Goal: Check status: Check status

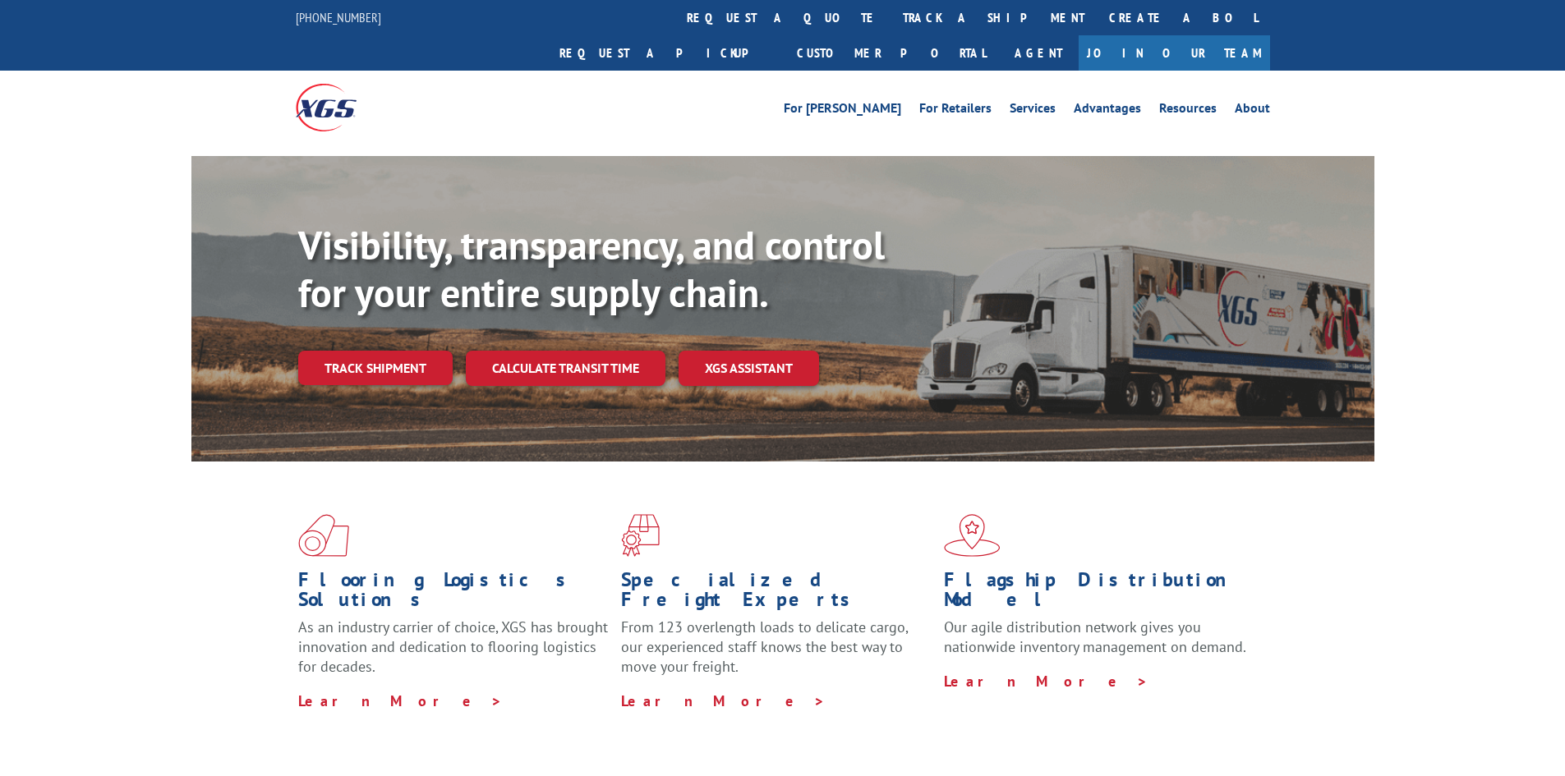
click at [417, 351] on link "Track shipment" at bounding box center [375, 368] width 154 height 35
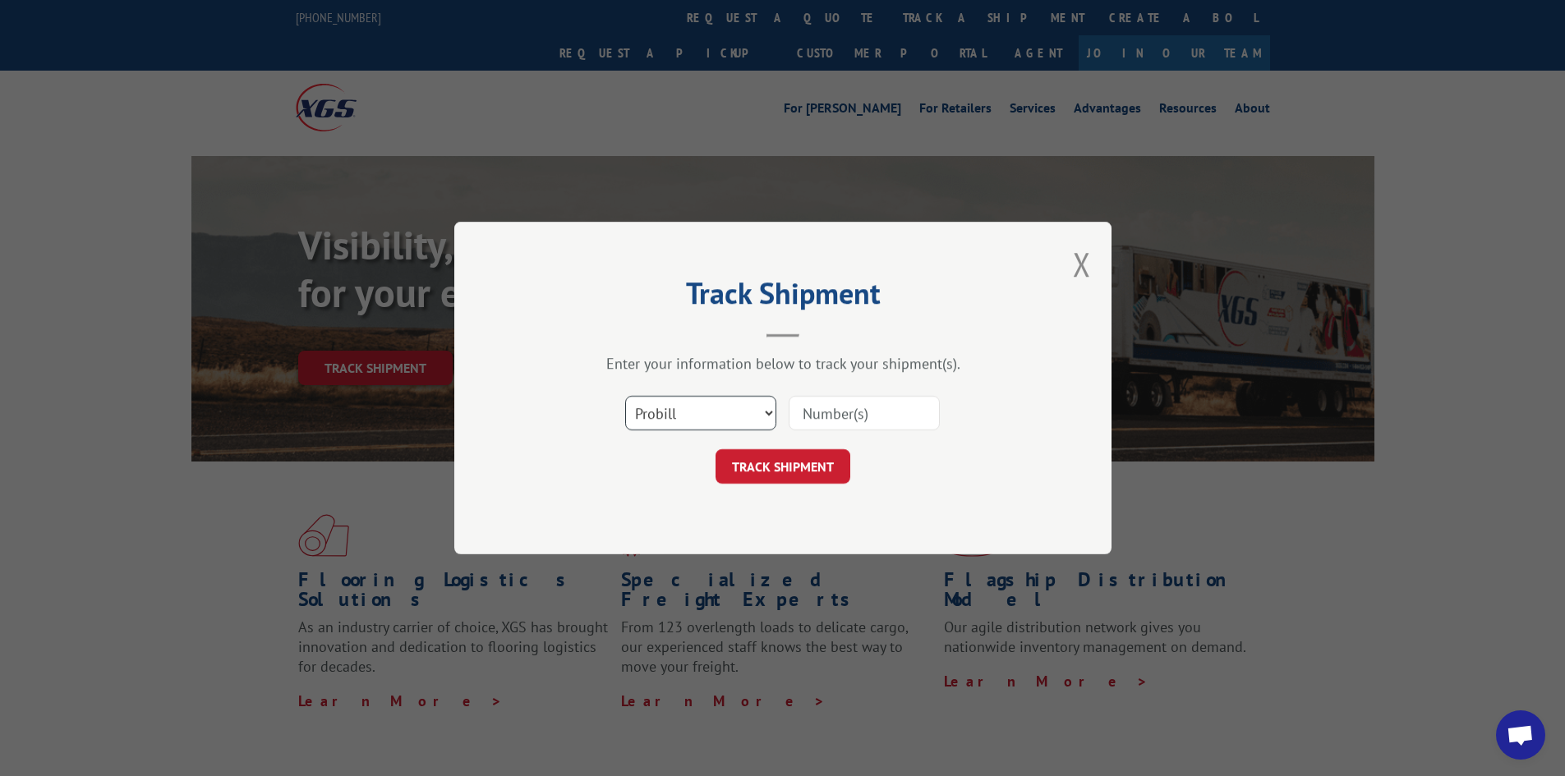
click at [670, 426] on select "Select category... Probill BOL PO" at bounding box center [700, 413] width 151 height 35
select select "bol"
click at [625, 396] on select "Select category... Probill BOL PO" at bounding box center [700, 413] width 151 height 35
click at [852, 401] on input at bounding box center [864, 413] width 151 height 35
type input "3371133"
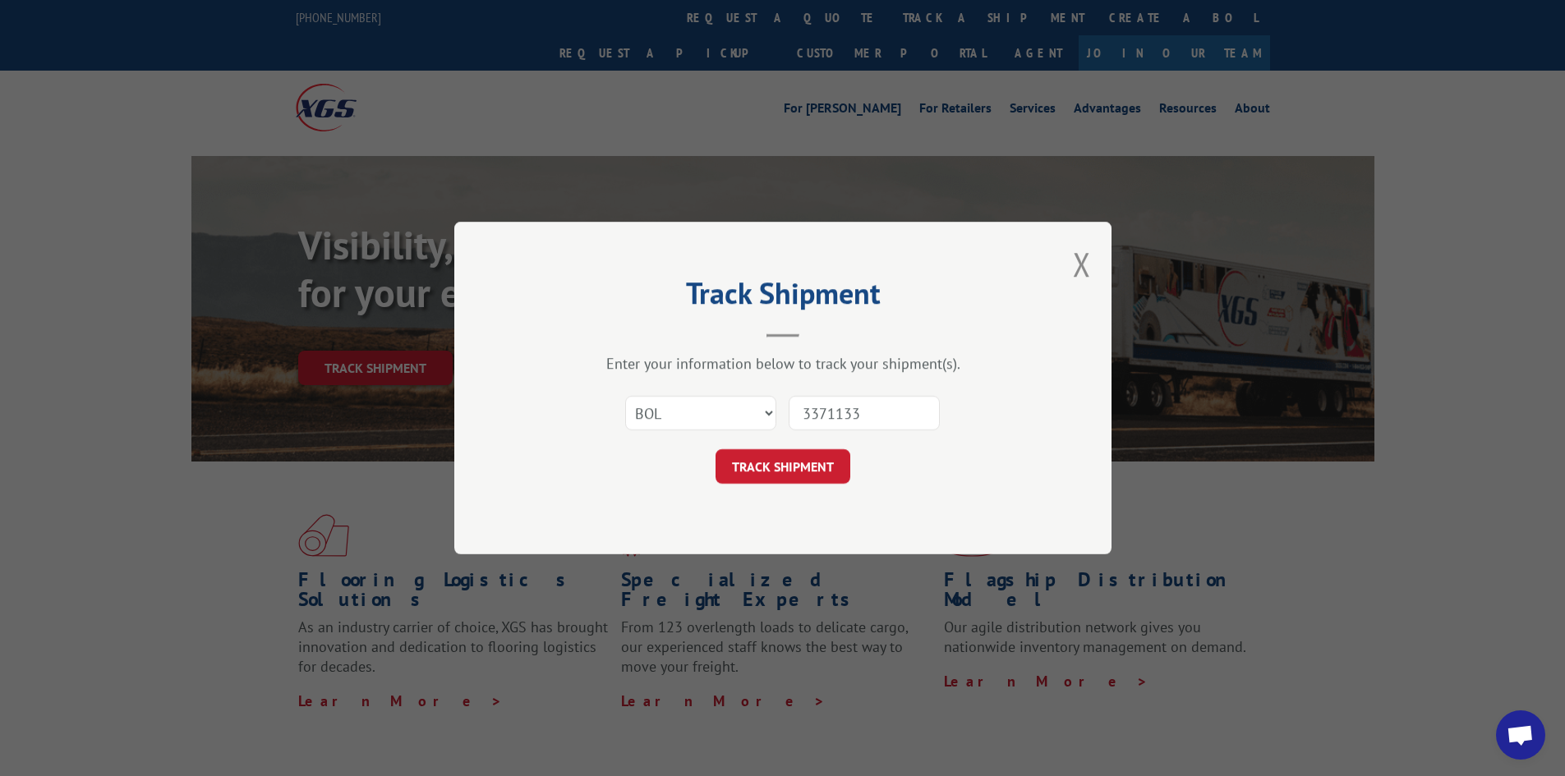
click button "TRACK SHIPMENT" at bounding box center [783, 466] width 135 height 35
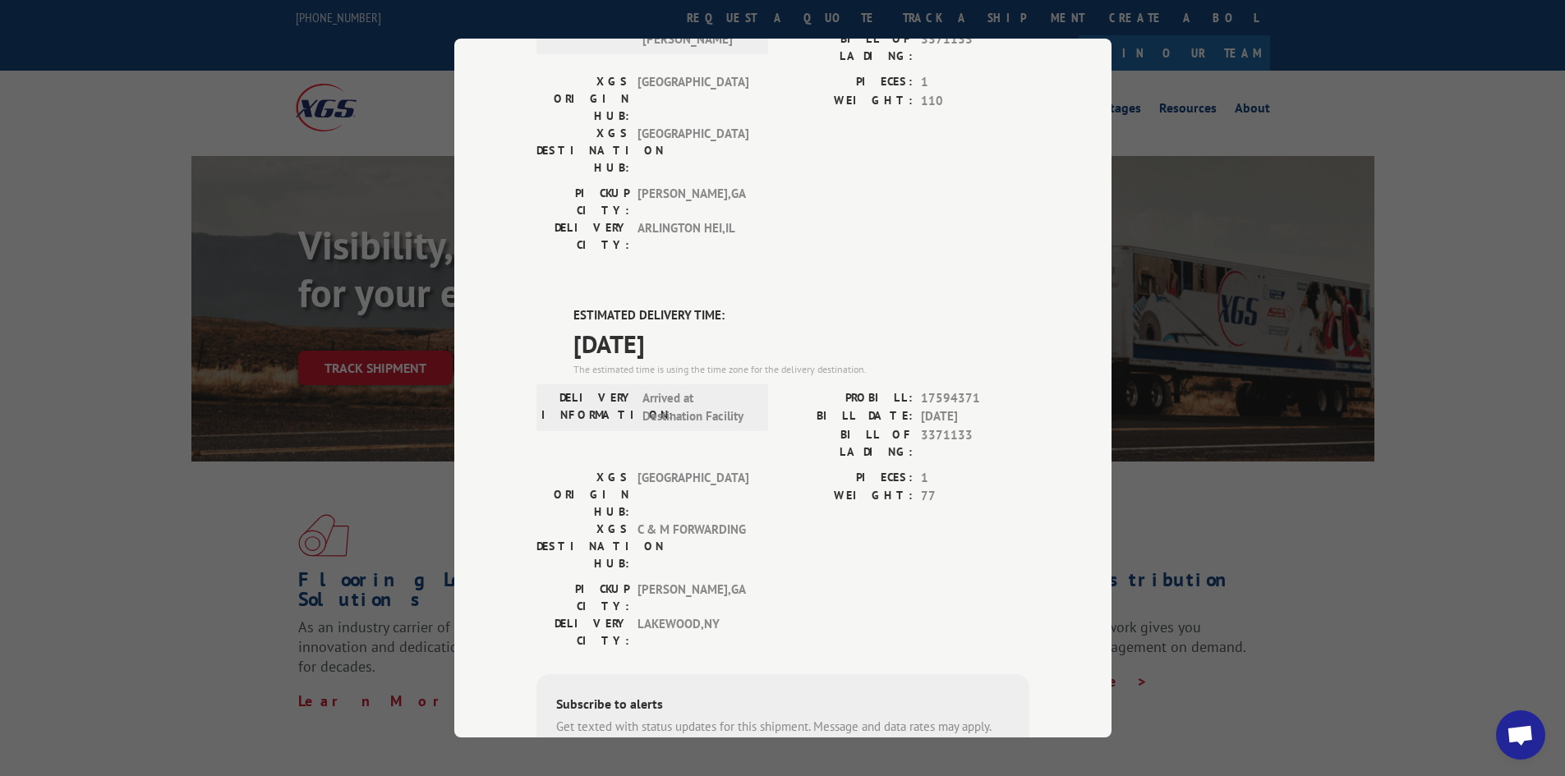
scroll to position [145, 0]
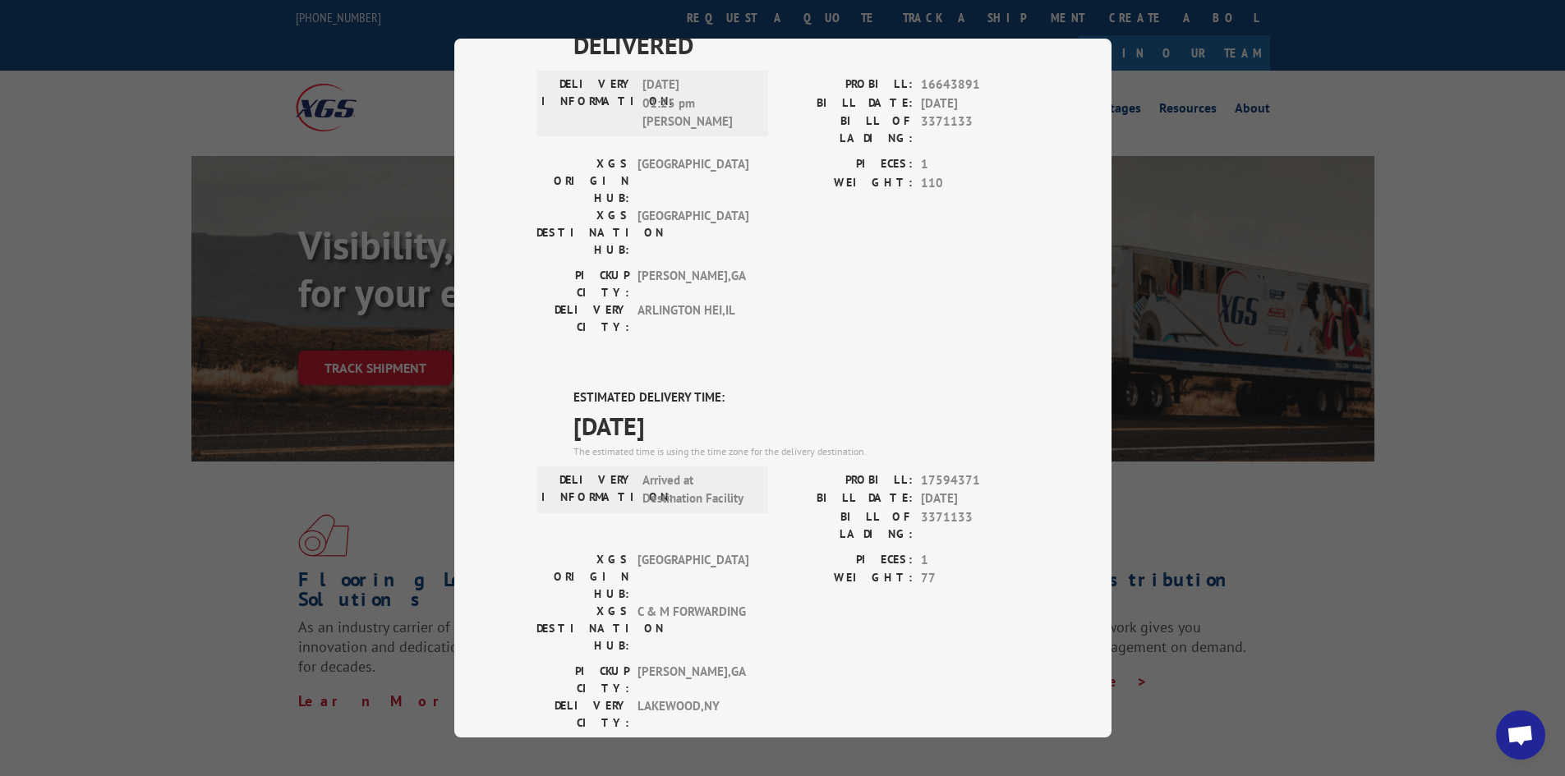
click at [251, 66] on div "Track Shipment DELIVERED DELIVERY INFORMATION: [DATE] 01:25 pm [PERSON_NAME]: 1…" at bounding box center [782, 388] width 1565 height 776
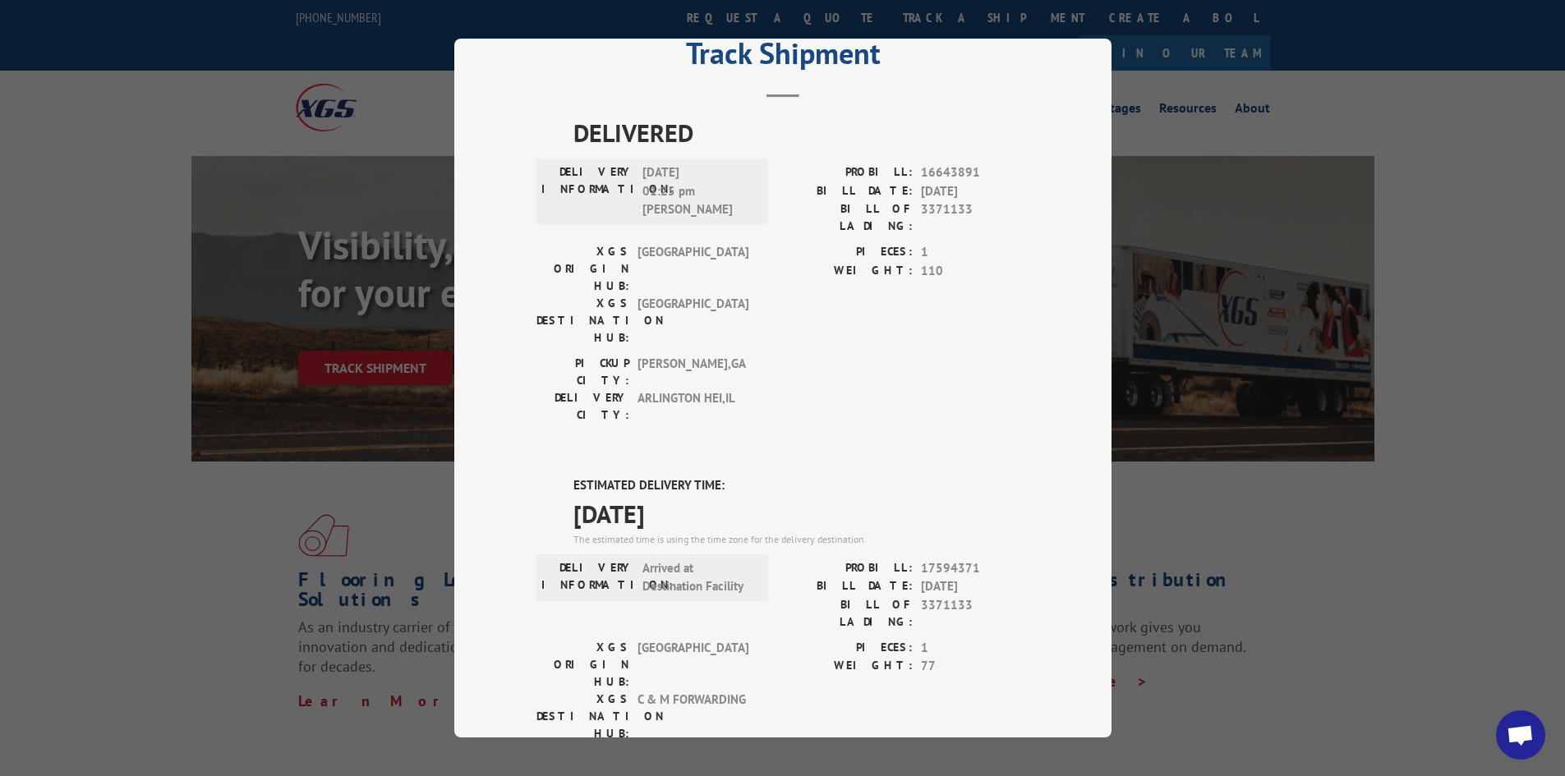
scroll to position [0, 0]
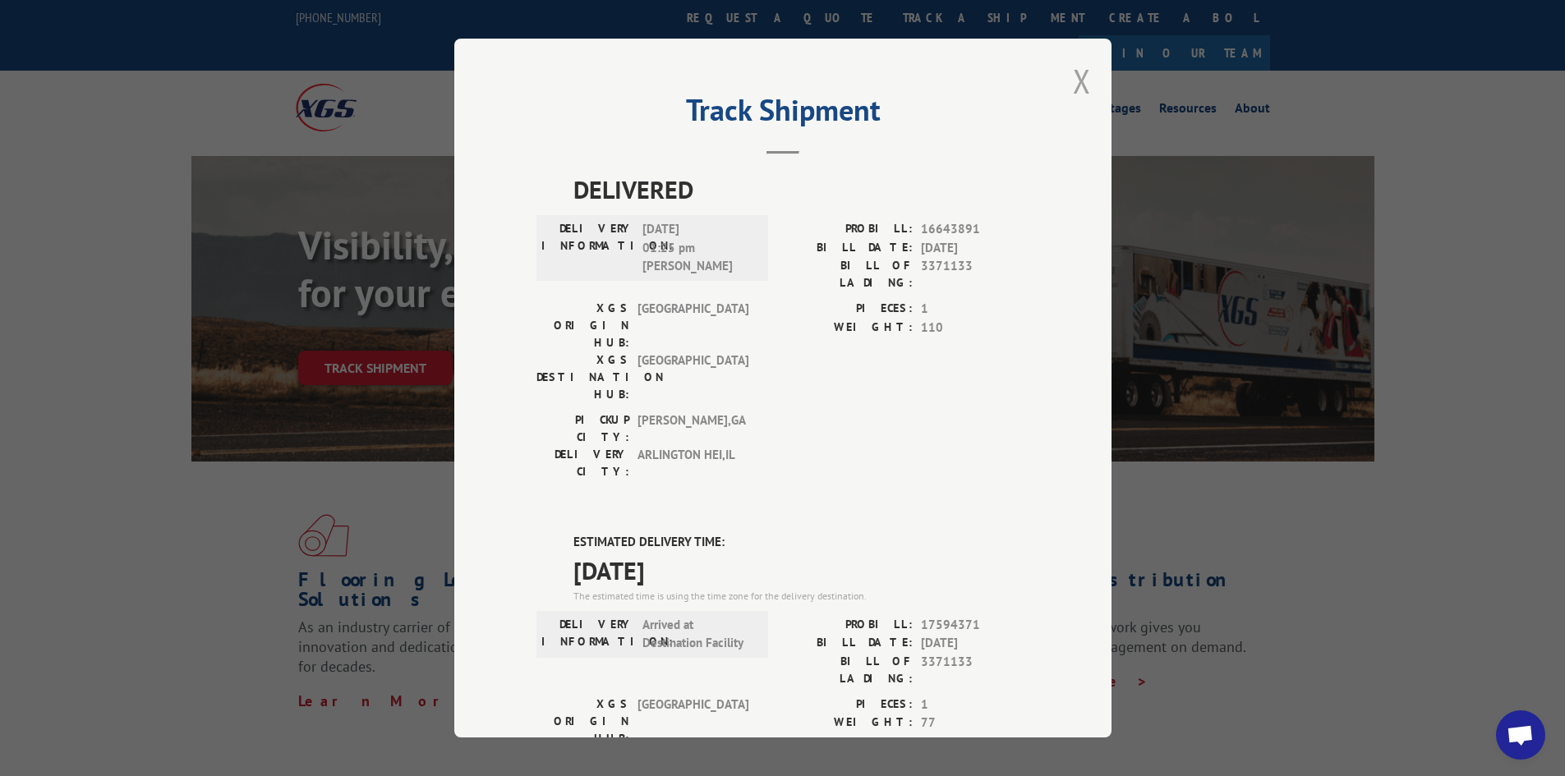
click at [1078, 76] on button "Close modal" at bounding box center [1082, 81] width 18 height 44
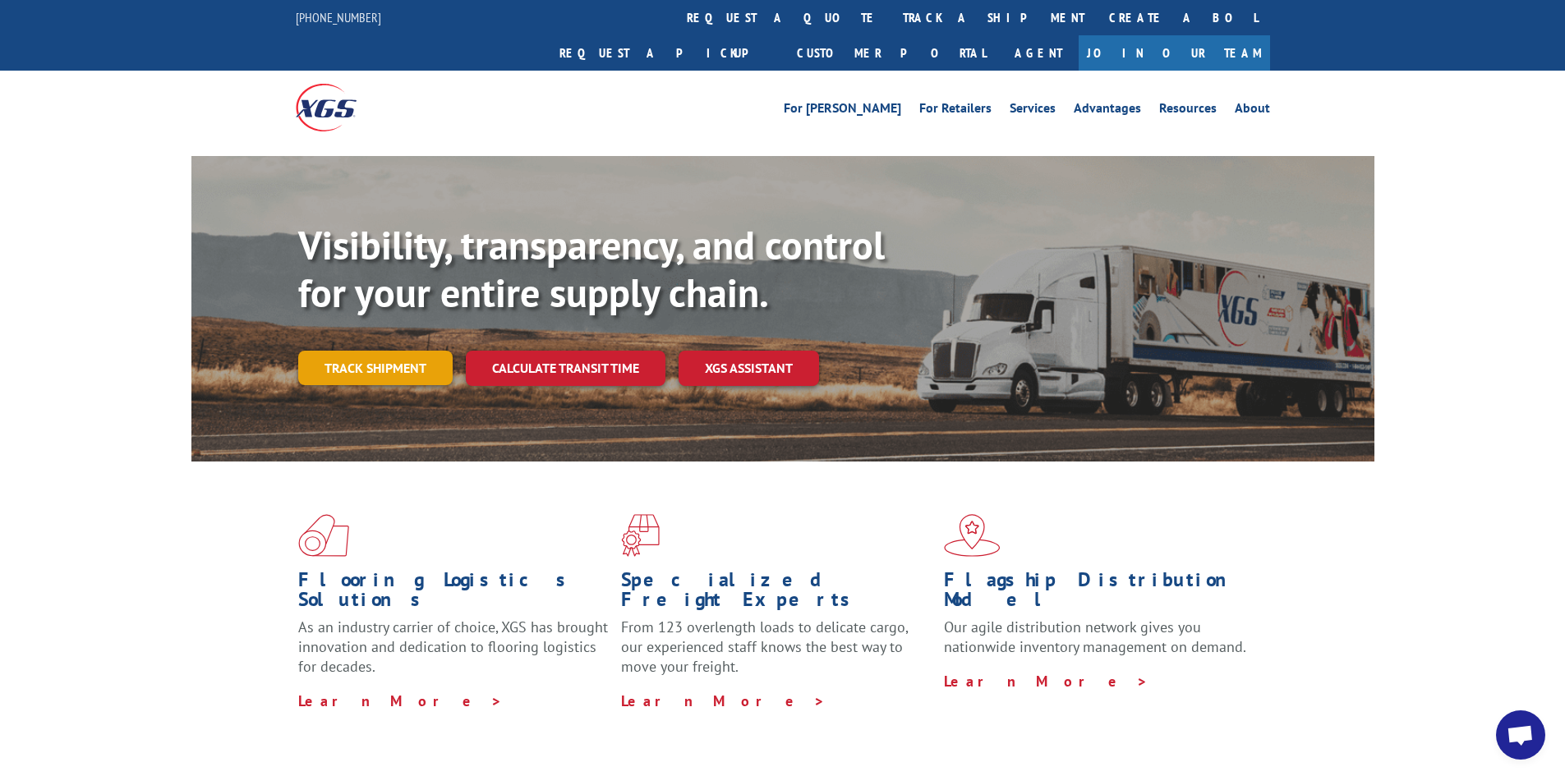
click at [410, 351] on link "Track shipment" at bounding box center [375, 368] width 154 height 35
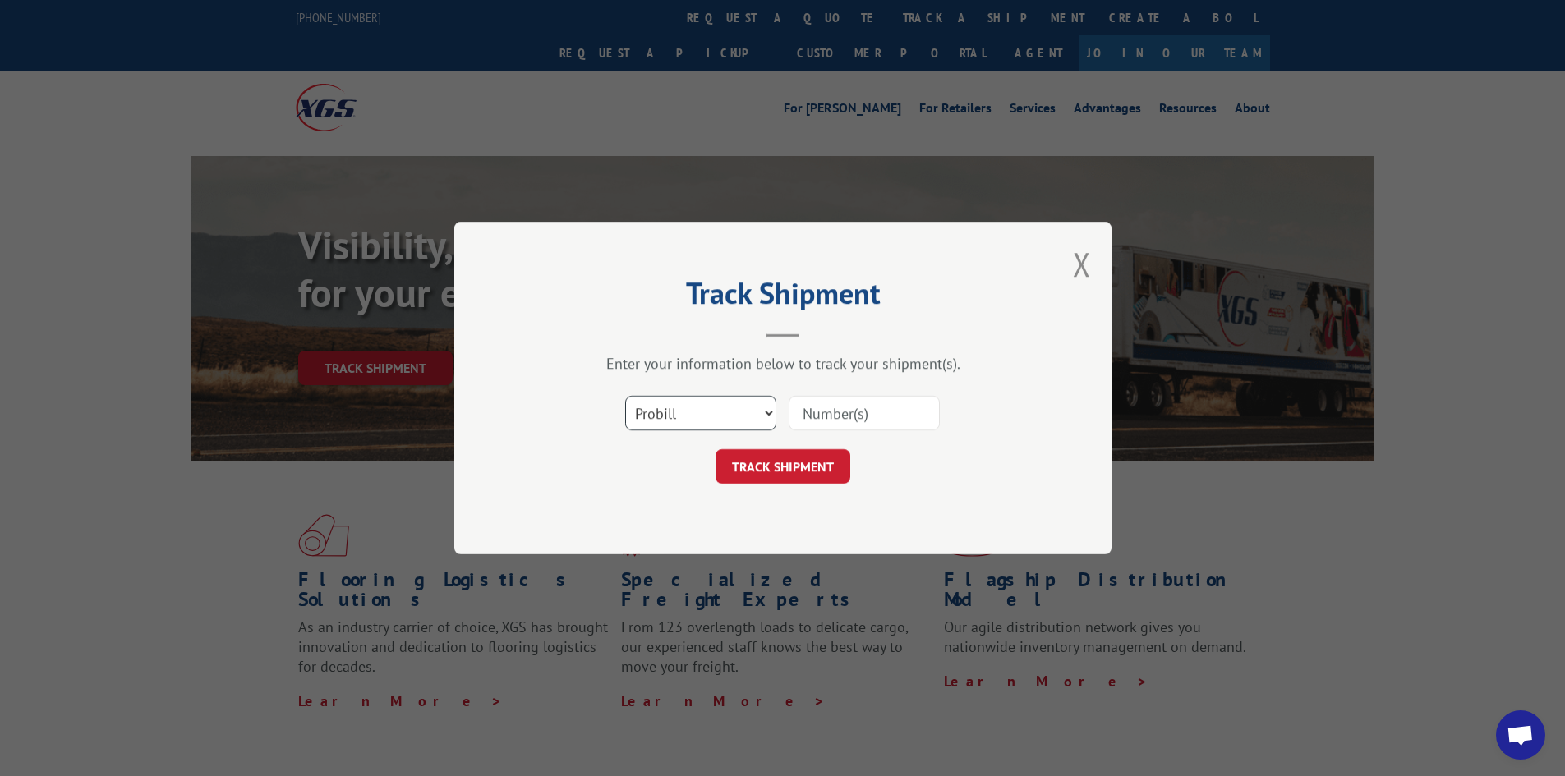
click at [695, 408] on select "Select category... Probill BOL PO" at bounding box center [700, 413] width 151 height 35
select select "bol"
click at [625, 396] on select "Select category... Probill BOL PO" at bounding box center [700, 413] width 151 height 35
click at [853, 407] on input at bounding box center [864, 413] width 151 height 35
click at [870, 413] on input at bounding box center [864, 413] width 151 height 35
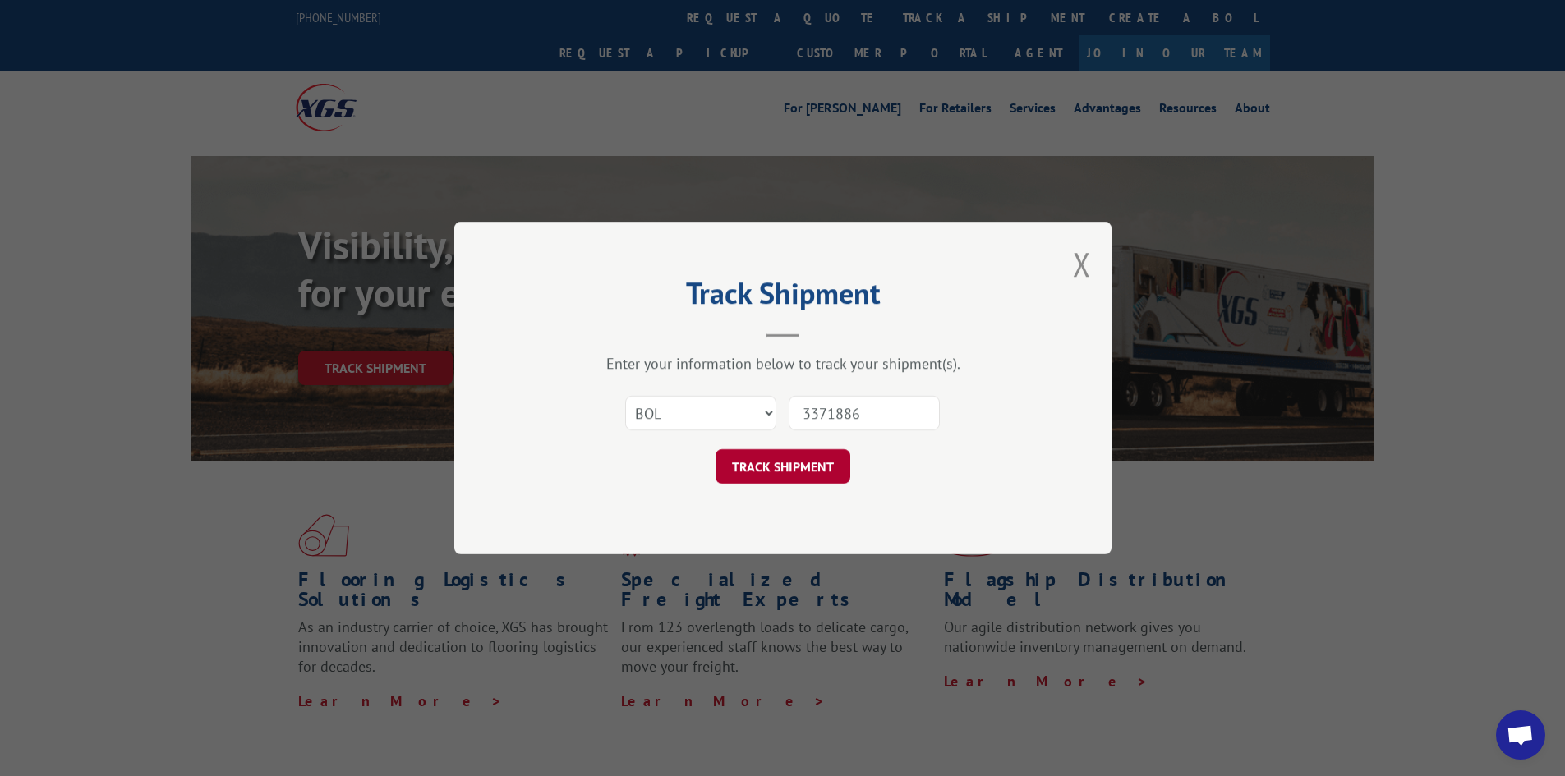
type input "3371886"
click at [776, 463] on button "TRACK SHIPMENT" at bounding box center [783, 466] width 135 height 35
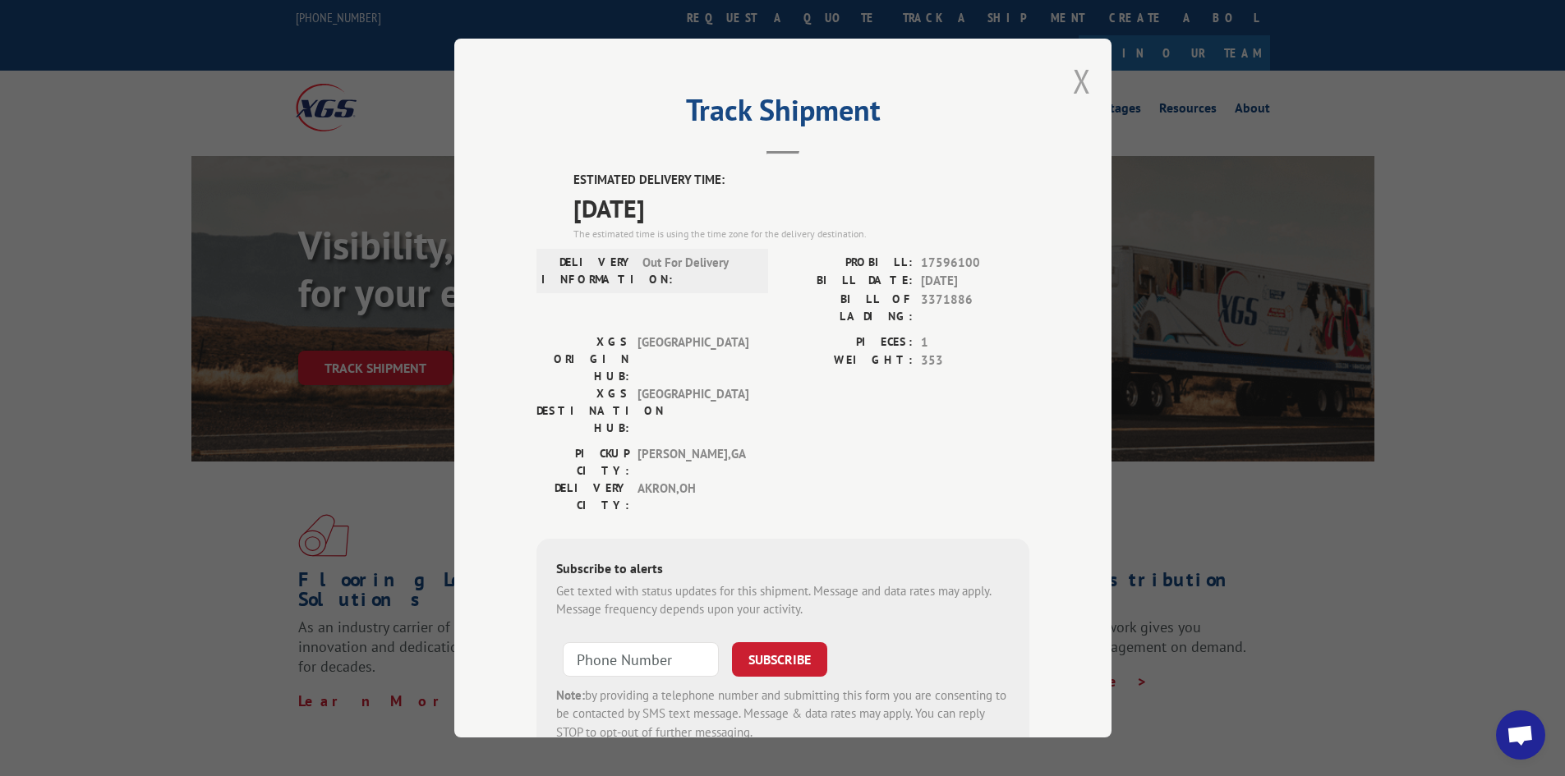
click at [1077, 85] on button "Close modal" at bounding box center [1082, 81] width 18 height 44
